Goal: Task Accomplishment & Management: Complete application form

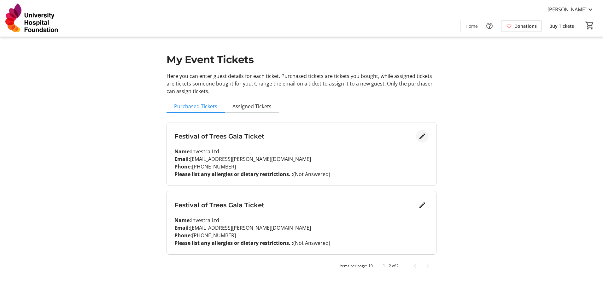
click at [424, 138] on mat-icon "Edit" at bounding box center [423, 137] width 8 height 8
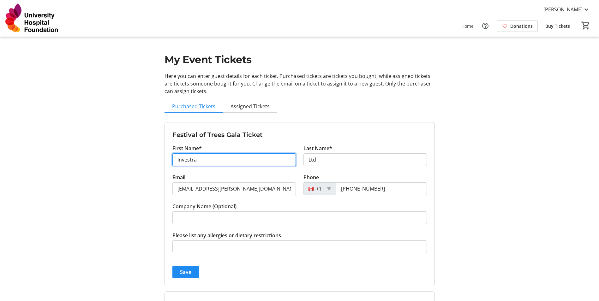
click at [209, 161] on input "Investra" at bounding box center [233, 159] width 123 height 13
click at [242, 105] on span "Assigned Tickets" at bounding box center [249, 106] width 39 height 5
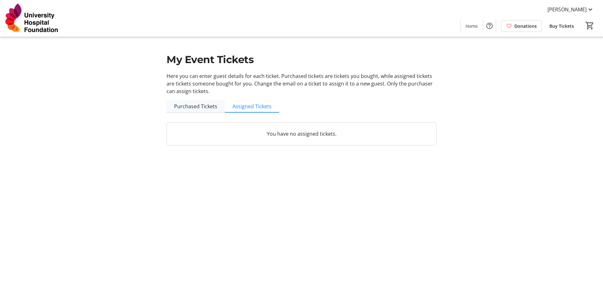
click at [198, 107] on span "Purchased Tickets" at bounding box center [195, 106] width 43 height 5
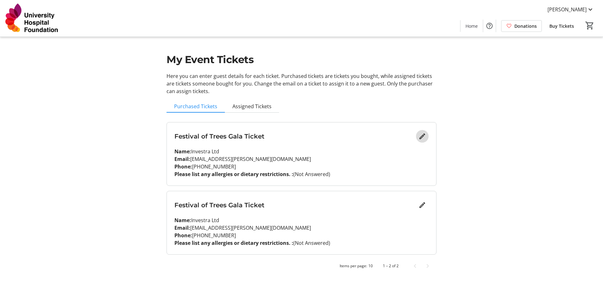
click at [423, 137] on mat-icon "Edit" at bounding box center [423, 137] width 8 height 8
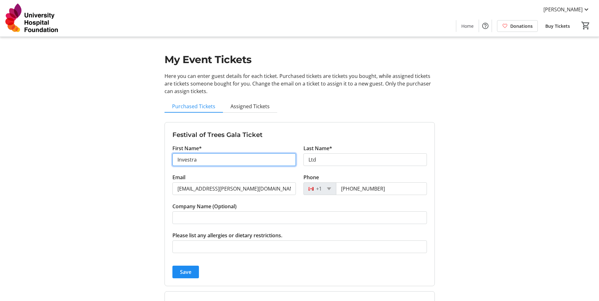
click at [218, 158] on input "Investra" at bounding box center [233, 159] width 123 height 13
drag, startPoint x: 218, startPoint y: 158, endPoint x: 149, endPoint y: 155, distance: 69.2
click at [149, 155] on div "My Event Tickets Here you can enter guest details for each ticket. Purchased ti…" at bounding box center [299, 190] width 417 height 380
type input "[PERSON_NAME]"
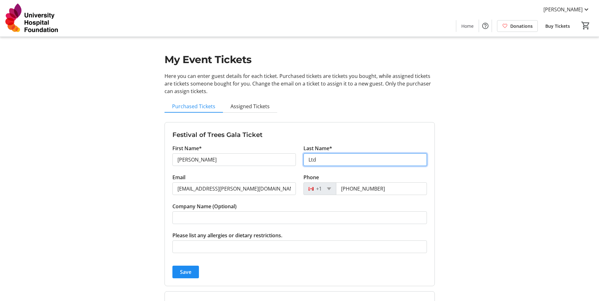
drag, startPoint x: 345, startPoint y: 157, endPoint x: 297, endPoint y: 157, distance: 47.7
click at [297, 157] on div "First Name* [PERSON_NAME] Last Name* Ltd" at bounding box center [300, 159] width 262 height 29
type input "[PERSON_NAME]"
click at [487, 215] on div "My Event Tickets Here you can enter guest details for each ticket. Purchased ti…" at bounding box center [299, 190] width 417 height 380
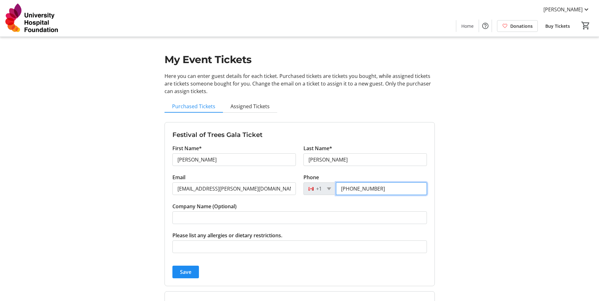
drag, startPoint x: 380, startPoint y: 189, endPoint x: 341, endPoint y: 186, distance: 38.6
click at [341, 186] on input "[PHONE_NUMBER]" at bounding box center [381, 188] width 91 height 13
type input "[PHONE_NUMBER]"
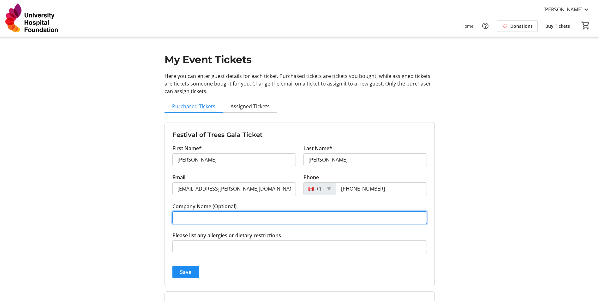
click at [199, 217] on input "Company Name (Optional)" at bounding box center [299, 217] width 254 height 13
type input "INVESTRA LTD."
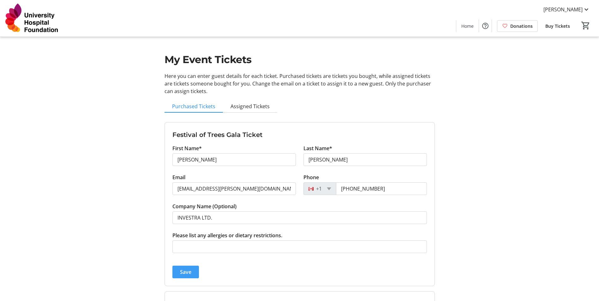
click at [183, 276] on span "submit" at bounding box center [185, 271] width 27 height 15
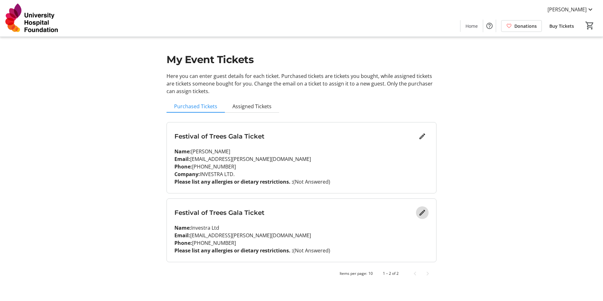
click at [423, 212] on mat-icon "Edit" at bounding box center [423, 213] width 8 height 8
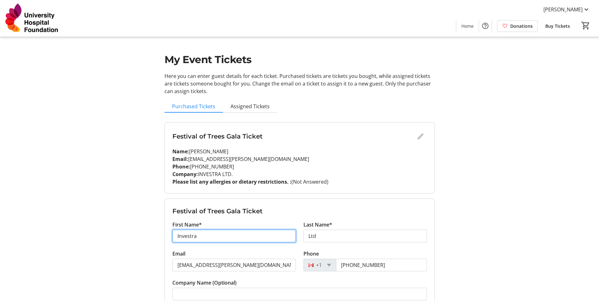
drag, startPoint x: 210, startPoint y: 237, endPoint x: 123, endPoint y: 226, distance: 86.8
click at [123, 226] on div "My Event Tickets Here you can enter guest details for each ticket. Purchased ti…" at bounding box center [299, 194] width 417 height 388
type input "[PERSON_NAME]"
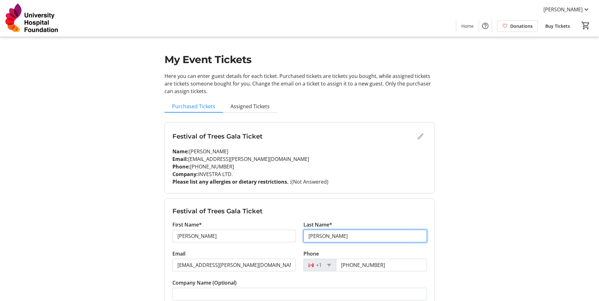
type input "[PERSON_NAME]"
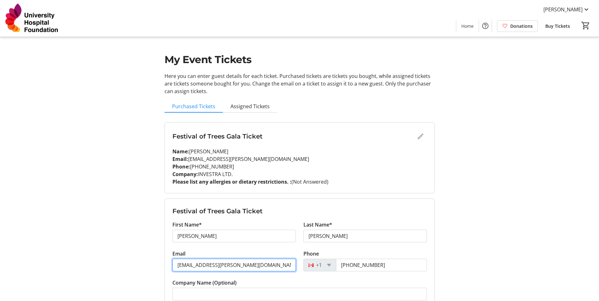
click at [240, 263] on input "[EMAIL_ADDRESS][PERSON_NAME][DOMAIN_NAME]" at bounding box center [233, 265] width 123 height 13
click at [234, 267] on input "[EMAIL_ADDRESS][PERSON_NAME][DOMAIN_NAME]" at bounding box center [233, 265] width 123 height 13
click at [234, 266] on input "[EMAIL_ADDRESS][PERSON_NAME][DOMAIN_NAME]" at bounding box center [233, 265] width 123 height 13
click at [234, 265] on input "[EMAIL_ADDRESS][PERSON_NAME][DOMAIN_NAME]" at bounding box center [233, 265] width 123 height 13
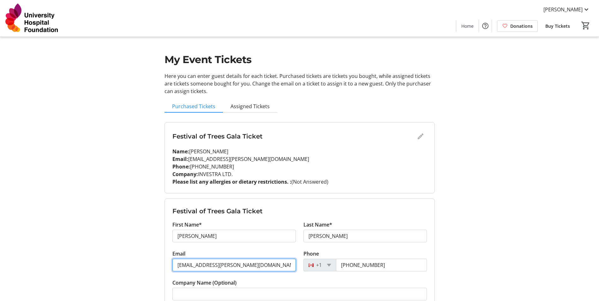
drag, startPoint x: 234, startPoint y: 265, endPoint x: 164, endPoint y: 259, distance: 70.3
click at [164, 259] on div "Festival of Trees Gala Ticket First Name* [PERSON_NAME] Name* [PERSON_NAME] Ema…" at bounding box center [299, 281] width 270 height 164
type input "[EMAIL_ADDRESS][DOMAIN_NAME]"
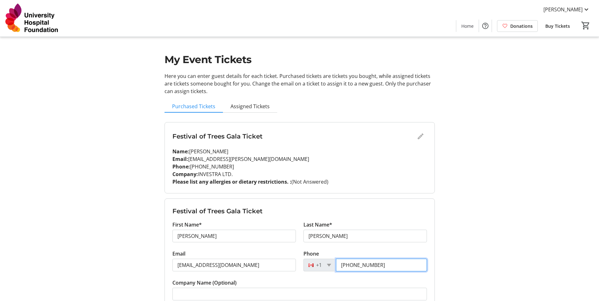
drag, startPoint x: 383, startPoint y: 264, endPoint x: 338, endPoint y: 264, distance: 44.5
click at [338, 264] on input "[PHONE_NUMBER]" at bounding box center [381, 265] width 91 height 13
type input "[PHONE_NUMBER]"
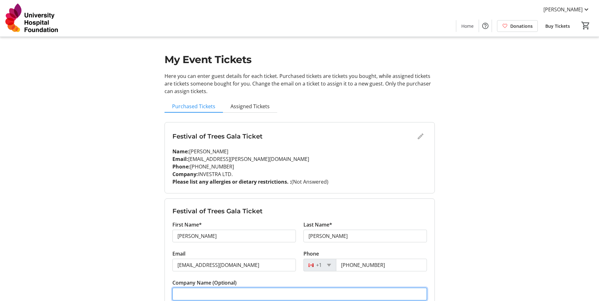
click at [193, 292] on input "Company Name (Optional)" at bounding box center [299, 294] width 254 height 13
type input "INVESTRA LTD."
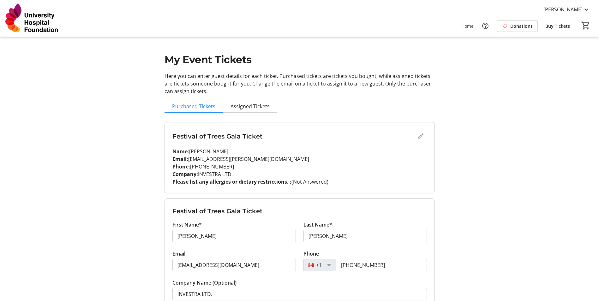
click at [474, 224] on div "My Event Tickets Here you can enter guest details for each ticket. Purchased ti…" at bounding box center [299, 194] width 417 height 388
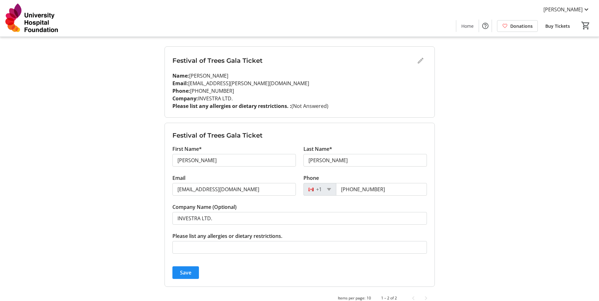
scroll to position [87, 0]
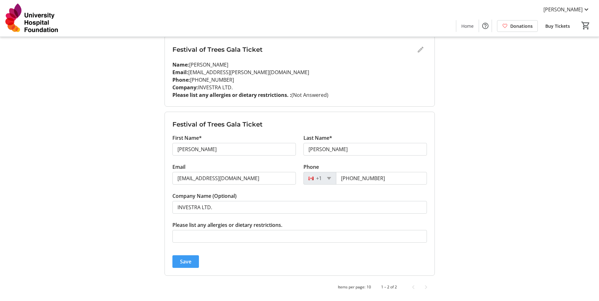
click at [189, 262] on span "Save" at bounding box center [185, 262] width 11 height 8
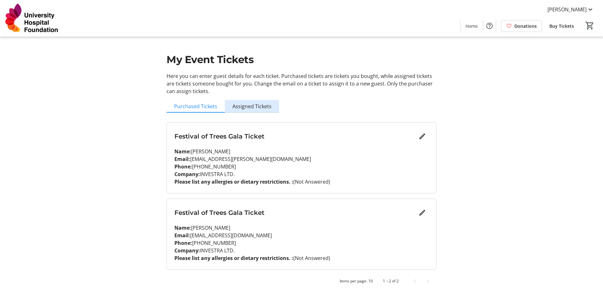
click at [252, 105] on span "Assigned Tickets" at bounding box center [252, 106] width 39 height 5
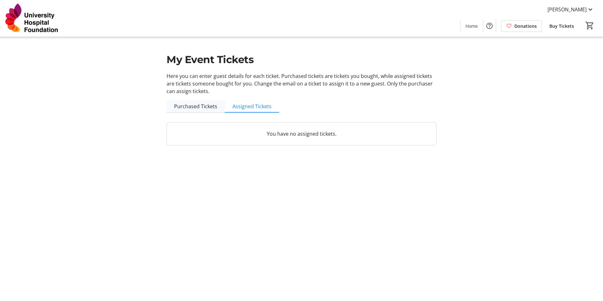
click at [197, 106] on span "Purchased Tickets" at bounding box center [195, 106] width 43 height 5
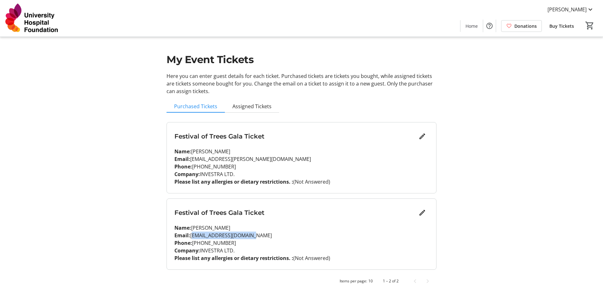
drag, startPoint x: 192, startPoint y: 235, endPoint x: 259, endPoint y: 234, distance: 66.9
click at [259, 234] on p "Email: [EMAIL_ADDRESS][DOMAIN_NAME]" at bounding box center [302, 236] width 254 height 8
click at [425, 211] on mat-icon "Edit" at bounding box center [423, 213] width 8 height 8
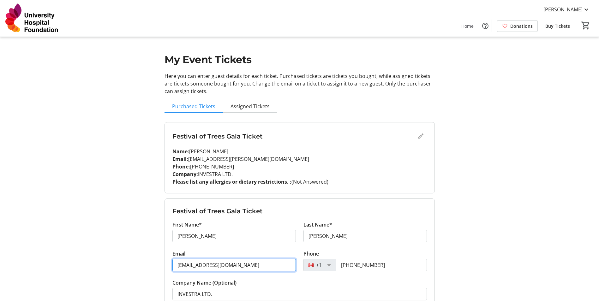
drag, startPoint x: 176, startPoint y: 269, endPoint x: 247, endPoint y: 269, distance: 70.4
click at [247, 269] on input "[EMAIL_ADDRESS][DOMAIN_NAME]" at bounding box center [233, 265] width 123 height 13
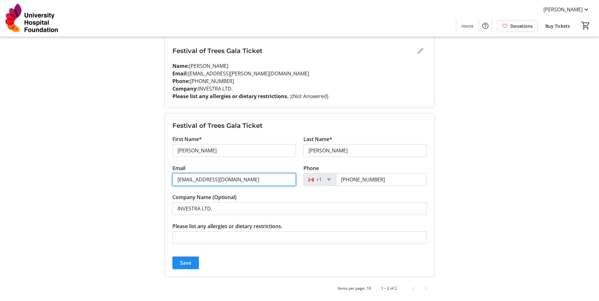
scroll to position [87, 0]
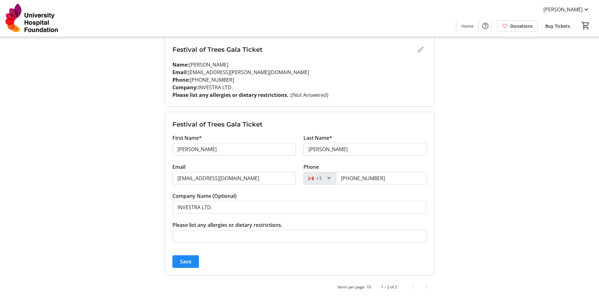
click at [464, 137] on div "My Event Tickets Here you can enter guest details for each ticket. Purchased ti…" at bounding box center [299, 107] width 417 height 388
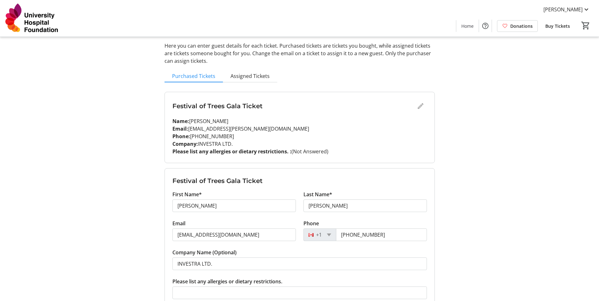
scroll to position [0, 0]
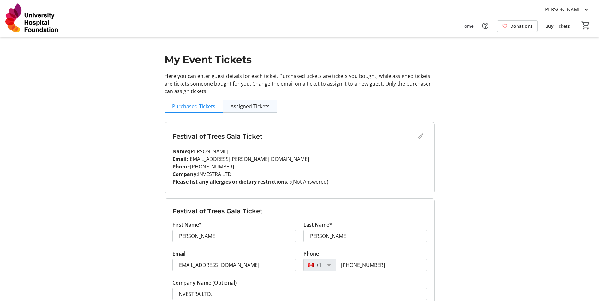
click at [251, 110] on span "Assigned Tickets" at bounding box center [249, 106] width 39 height 13
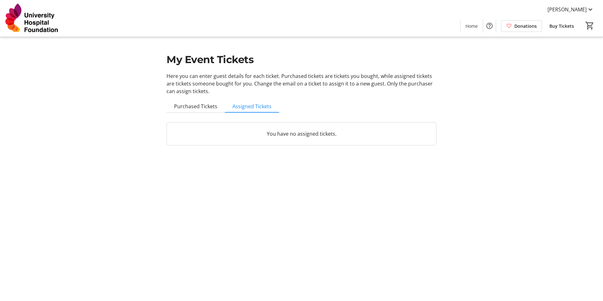
click at [289, 138] on div "You have no assigned tickets." at bounding box center [302, 133] width 270 height 23
click at [209, 109] on span "Purchased Tickets" at bounding box center [195, 106] width 43 height 5
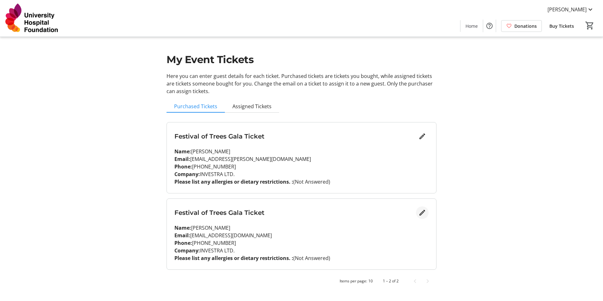
click at [426, 211] on mat-icon "Edit" at bounding box center [423, 213] width 8 height 8
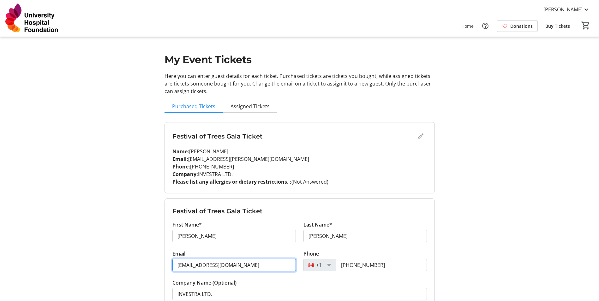
drag, startPoint x: 235, startPoint y: 264, endPoint x: 170, endPoint y: 262, distance: 65.7
click at [170, 262] on div "Email [EMAIL_ADDRESS][DOMAIN_NAME]" at bounding box center [234, 264] width 131 height 29
type input "[EMAIL_ADDRESS][PERSON_NAME][DOMAIN_NAME]"
drag, startPoint x: 509, startPoint y: 234, endPoint x: 504, endPoint y: 234, distance: 5.7
click at [508, 234] on tr-design-standard-layout-narrow "My Event Tickets Here you can enter guest details for each ticket. Purchased ti…" at bounding box center [299, 194] width 599 height 388
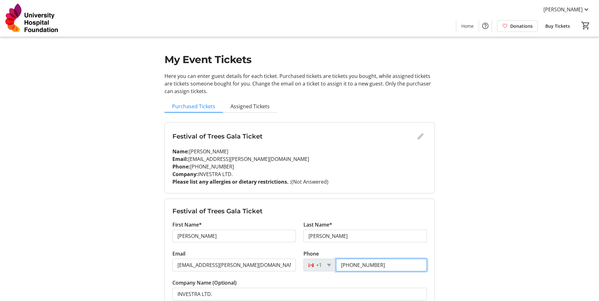
drag, startPoint x: 385, startPoint y: 266, endPoint x: 337, endPoint y: 266, distance: 47.7
click at [337, 266] on input "[PHONE_NUMBER]" at bounding box center [381, 265] width 91 height 13
type input "[PHONE_NUMBER]"
click at [513, 244] on tr-design-standard-layout-narrow "My Event Tickets Here you can enter guest details for each ticket. Purchased ti…" at bounding box center [299, 194] width 599 height 388
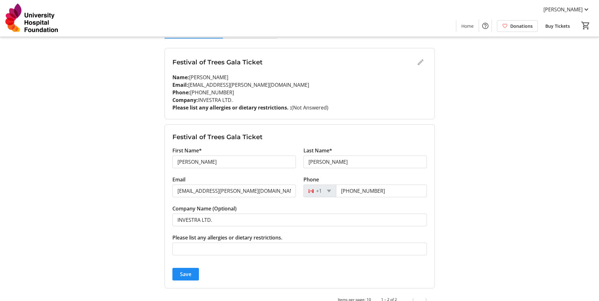
scroll to position [87, 0]
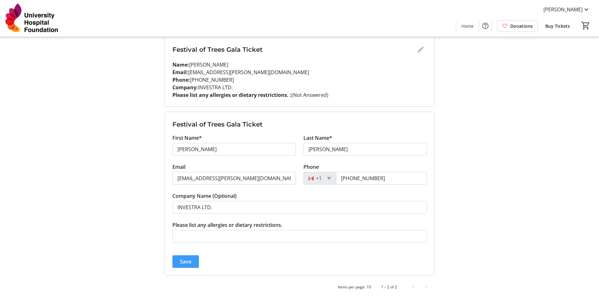
click at [184, 263] on span "Save" at bounding box center [185, 262] width 11 height 8
